Goal: Task Accomplishment & Management: Use online tool/utility

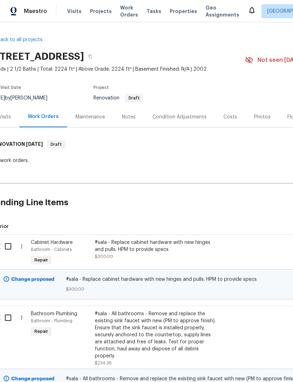
scroll to position [0, 9]
click at [231, 119] on div "Costs" at bounding box center [231, 116] width 14 height 7
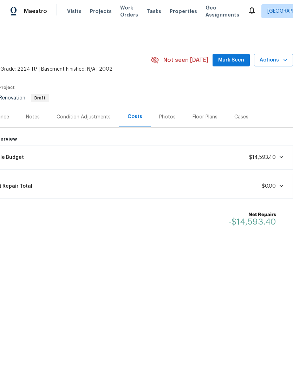
scroll to position [0, 104]
click at [277, 157] on span at bounding box center [280, 157] width 8 height 6
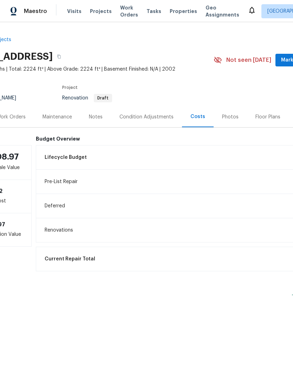
scroll to position [0, 0]
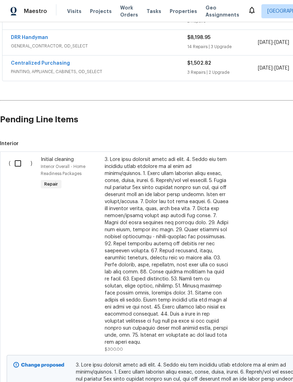
scroll to position [182, 1]
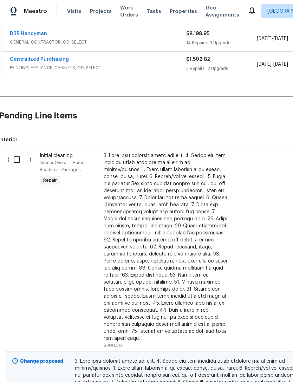
click at [15, 160] on input "checkbox" at bounding box center [19, 159] width 20 height 15
checkbox input "true"
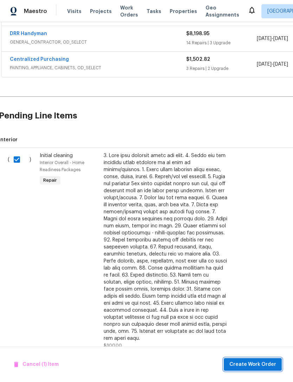
click at [252, 360] on span "Create Work Order" at bounding box center [252, 364] width 47 height 9
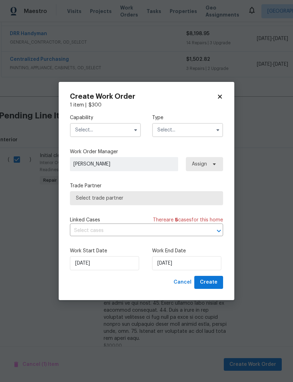
click at [81, 136] on input "text" at bounding box center [105, 130] width 71 height 14
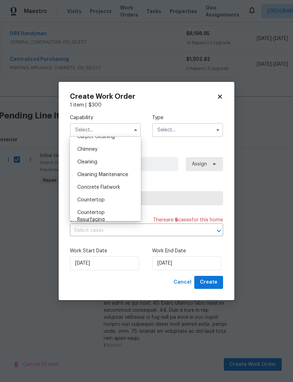
scroll to position [84, 0]
click at [80, 177] on span "Cleaning Maintenance" at bounding box center [102, 174] width 51 height 5
type input "Cleaning Maintenance"
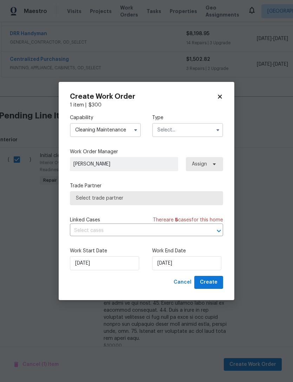
click at [192, 128] on input "text" at bounding box center [187, 130] width 71 height 14
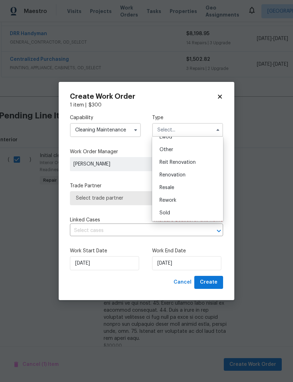
click at [192, 172] on div "Renovation" at bounding box center [187, 174] width 67 height 13
type input "Renovation"
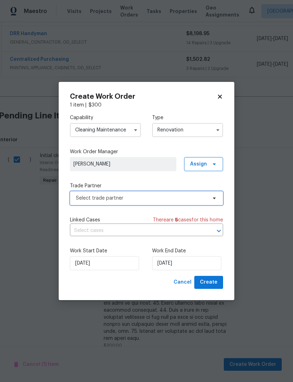
click at [77, 199] on span "Select trade partner" at bounding box center [141, 197] width 131 height 7
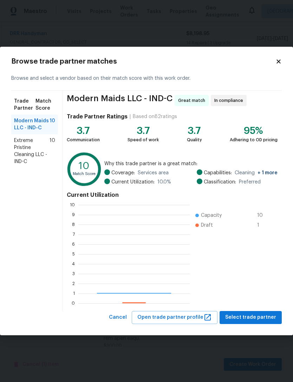
scroll to position [98, 111]
click at [24, 151] on span "Extreme Pristine Cleaning LLC - IND-C" at bounding box center [31, 151] width 35 height 28
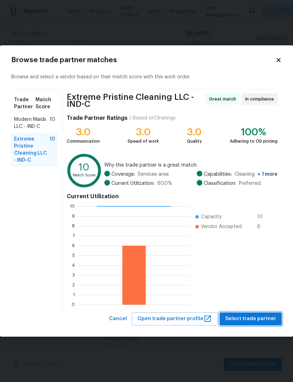
click at [259, 316] on span "Select trade partner" at bounding box center [250, 318] width 51 height 9
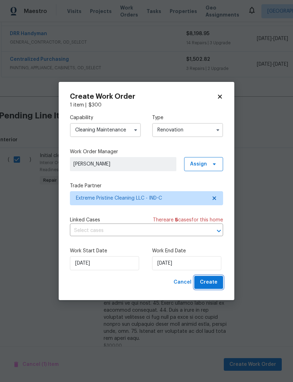
click at [219, 285] on button "Create" at bounding box center [208, 282] width 29 height 13
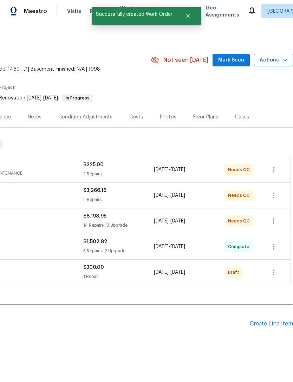
scroll to position [0, 104]
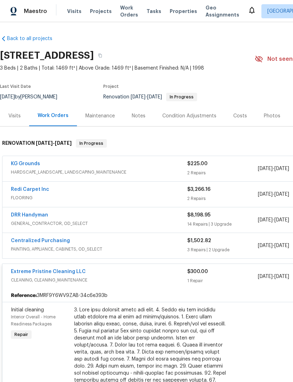
scroll to position [1, 0]
click at [31, 271] on link "Extreme Pristine Cleaning LLC" at bounding box center [48, 271] width 75 height 5
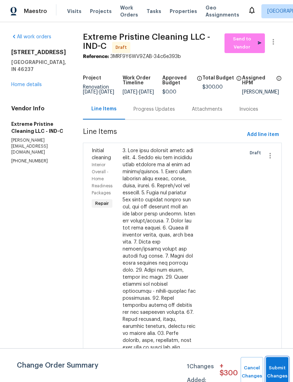
click at [272, 371] on span "Submit Changes" at bounding box center [276, 372] width 15 height 16
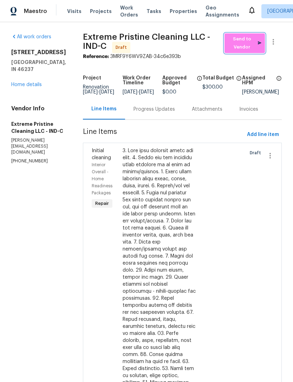
click at [253, 40] on span "Send to Vendor" at bounding box center [244, 43] width 33 height 16
